Goal: Information Seeking & Learning: Learn about a topic

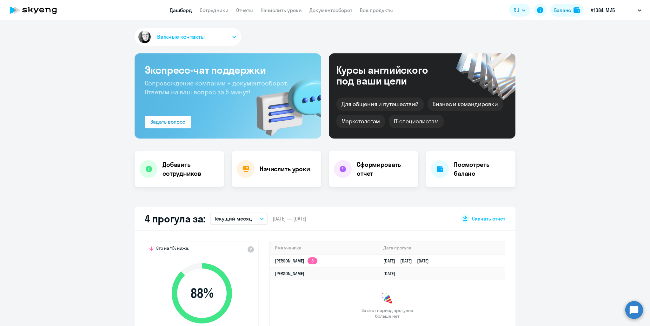
select select "30"
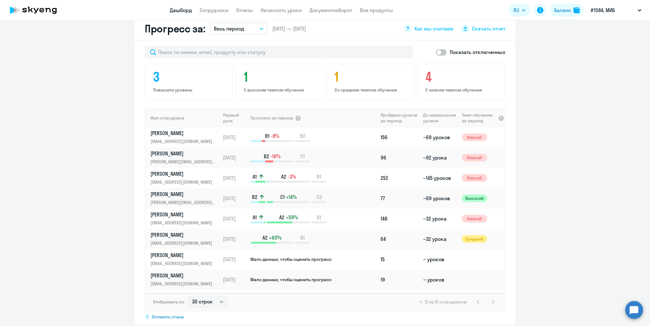
scroll to position [380, 0]
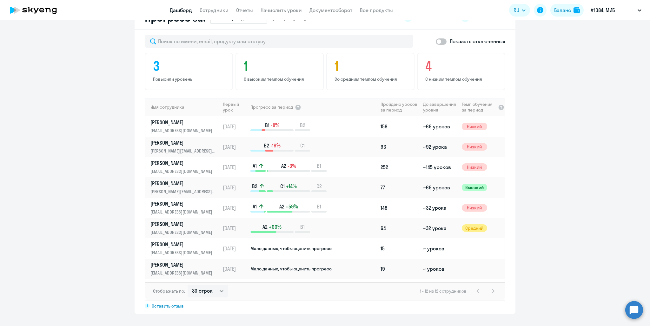
click at [384, 103] on th "Пройдено уроков за период" at bounding box center [399, 107] width 43 height 18
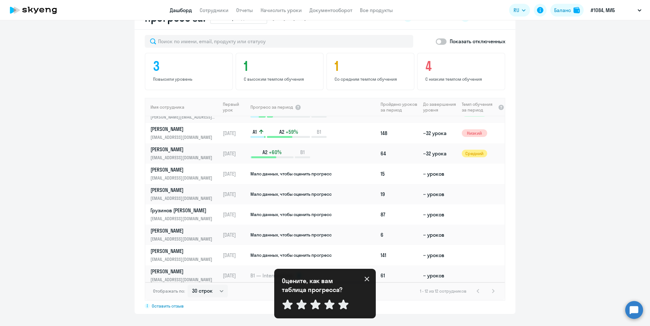
scroll to position [78, 0]
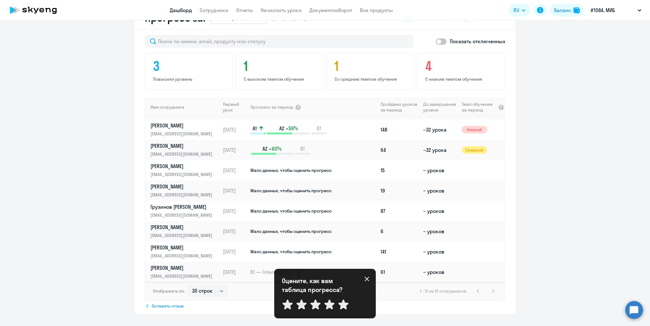
click at [367, 280] on icon at bounding box center [367, 278] width 5 height 5
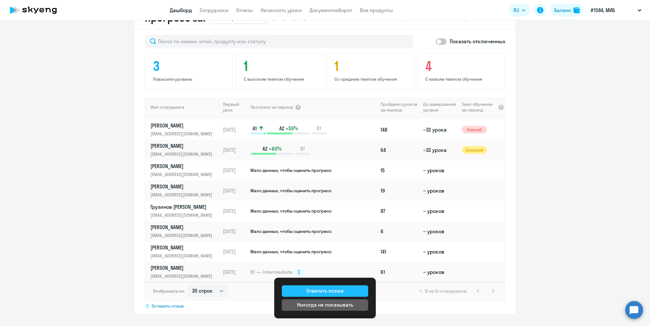
click at [310, 290] on div "Ответить позже" at bounding box center [324, 291] width 37 height 8
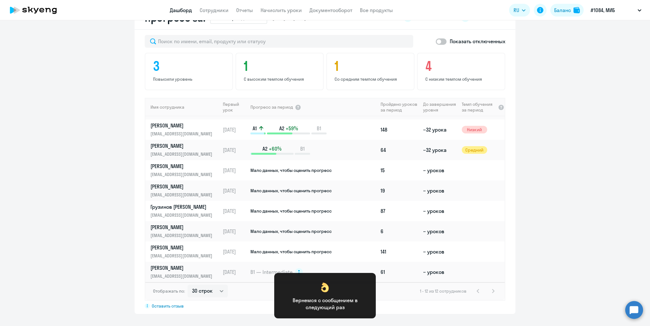
click at [523, 238] on app-progress-dashboard "Прогресс за: Весь период – [DATE] — [DATE] Как мы считаем Скачать отчет Показат…" at bounding box center [325, 159] width 650 height 307
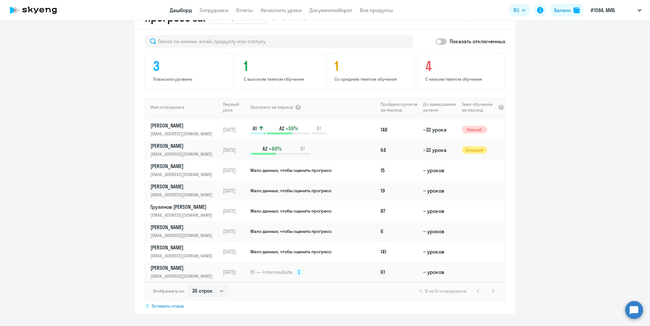
click at [492, 291] on div "1 - 12 из 12 сотрудников" at bounding box center [458, 291] width 77 height 8
click at [491, 290] on div "1 - 12 из 12 сотрудников" at bounding box center [458, 291] width 77 height 8
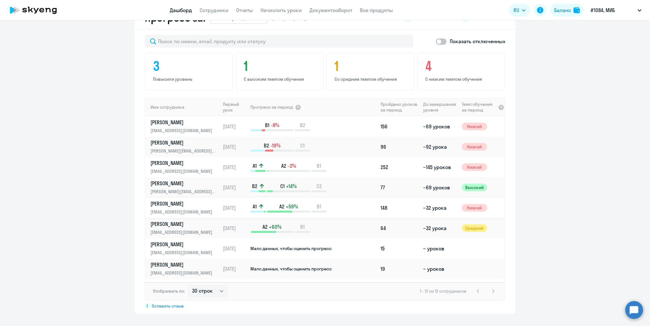
click at [194, 201] on p "[PERSON_NAME]" at bounding box center [183, 203] width 65 height 7
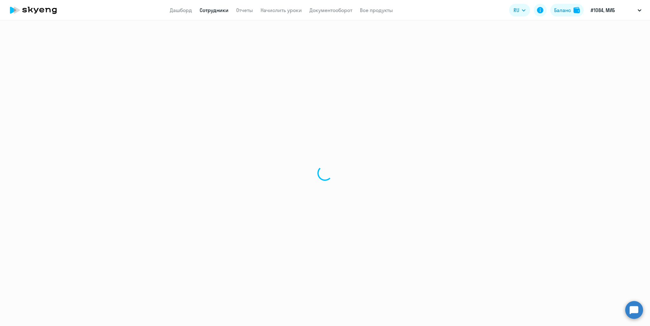
select select "english"
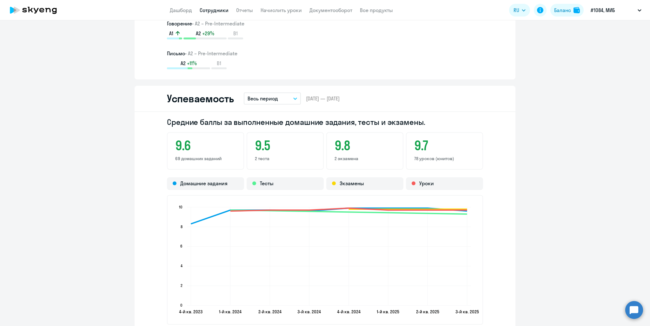
scroll to position [635, 0]
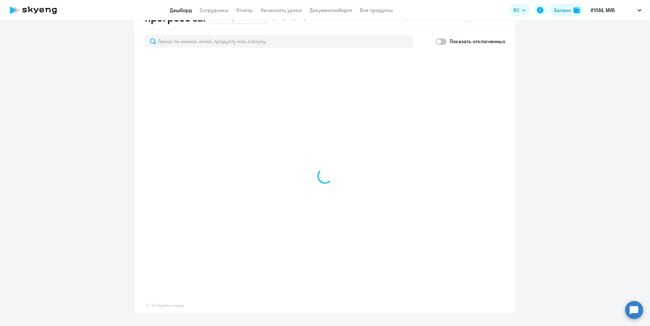
scroll to position [380, 0]
select select "30"
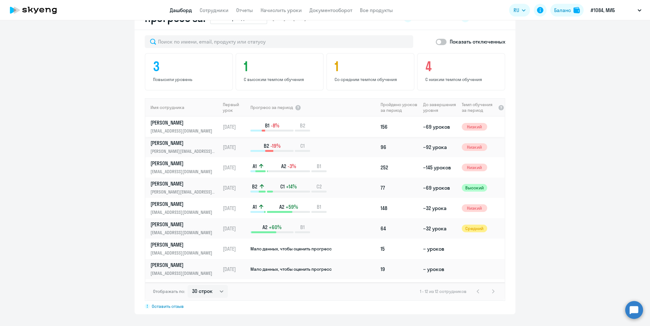
click at [161, 124] on p "[PERSON_NAME]" at bounding box center [183, 122] width 65 height 7
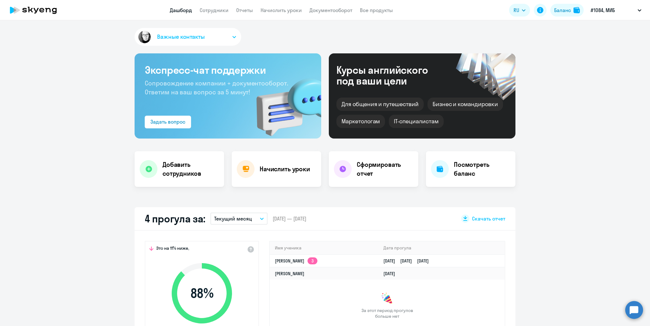
select select "english"
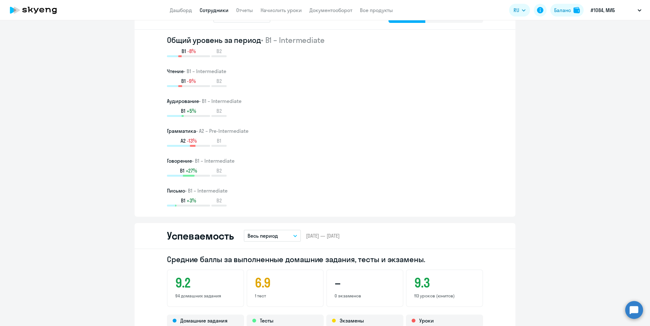
scroll to position [445, 0]
